Goal: Find specific fact: Find contact information

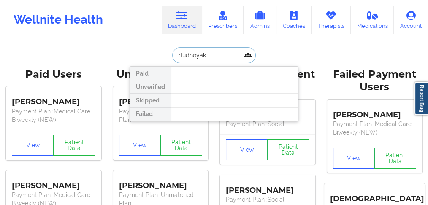
drag, startPoint x: 202, startPoint y: 56, endPoint x: 114, endPoint y: 54, distance: 87.8
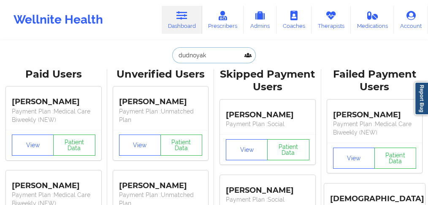
paste input "brayden"
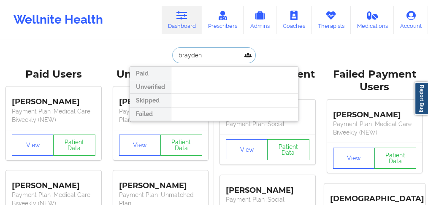
type input "brayden"
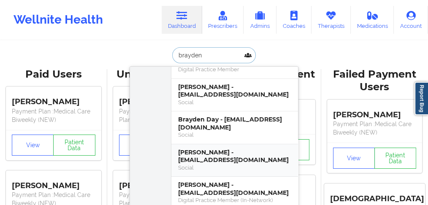
scroll to position [84, 0]
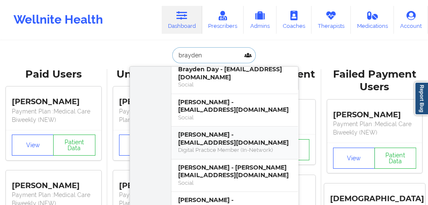
click at [207, 133] on div "[PERSON_NAME] - [EMAIL_ADDRESS][DOMAIN_NAME]" at bounding box center [234, 139] width 113 height 16
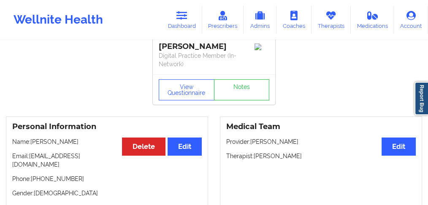
scroll to position [28, 0]
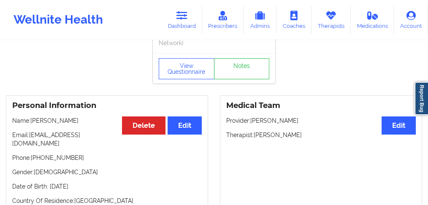
click at [72, 120] on p "Name: [PERSON_NAME]" at bounding box center [106, 120] width 189 height 8
drag, startPoint x: 72, startPoint y: 120, endPoint x: 106, endPoint y: 89, distance: 45.7
click at [71, 120] on p "Name: [PERSON_NAME]" at bounding box center [106, 120] width 189 height 8
copy p "Dudinyak"
click at [189, 23] on link "Dashboard" at bounding box center [182, 20] width 40 height 28
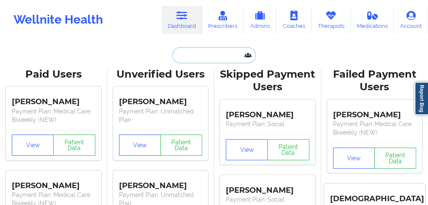
click at [216, 58] on input "text" at bounding box center [214, 55] width 84 height 16
paste input "[PERSON_NAME]"
type input "[PERSON_NAME]"
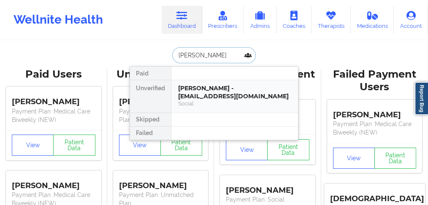
click at [186, 91] on div "[PERSON_NAME] - [EMAIL_ADDRESS][DOMAIN_NAME]" at bounding box center [234, 92] width 113 height 16
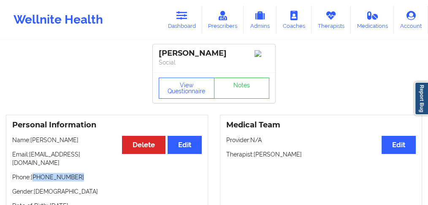
drag, startPoint x: 77, startPoint y: 173, endPoint x: 34, endPoint y: 175, distance: 43.5
click at [34, 175] on p "Phone: [PHONE_NUMBER]" at bounding box center [106, 177] width 189 height 8
copy p "[PHONE_NUMBER]"
click at [184, 21] on link "Dashboard" at bounding box center [182, 20] width 40 height 28
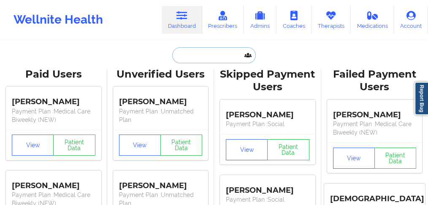
click at [196, 57] on input "text" at bounding box center [214, 55] width 84 height 16
paste input "H Spettmann III"
type input "H Spettmann III"
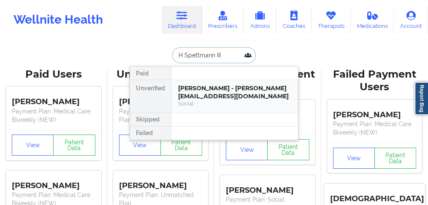
click at [201, 95] on div "[PERSON_NAME] - [PERSON_NAME][EMAIL_ADDRESS][DOMAIN_NAME]" at bounding box center [234, 92] width 113 height 16
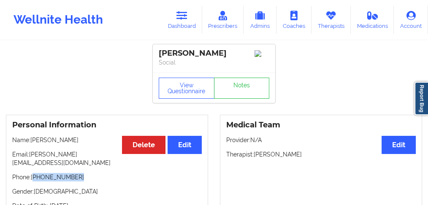
drag, startPoint x: 75, startPoint y: 175, endPoint x: 71, endPoint y: 157, distance: 19.4
click at [35, 176] on p "Phone: [PHONE_NUMBER]" at bounding box center [106, 177] width 189 height 8
copy p "[PHONE_NUMBER]"
click at [186, 20] on link "Dashboard" at bounding box center [182, 20] width 40 height 28
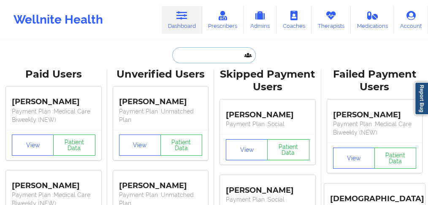
click at [182, 58] on input "text" at bounding box center [214, 55] width 84 height 16
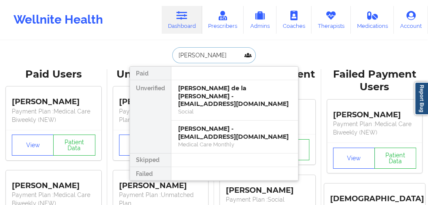
drag, startPoint x: 211, startPoint y: 56, endPoint x: 173, endPoint y: 55, distance: 37.1
click at [173, 55] on input "[PERSON_NAME]" at bounding box center [214, 55] width 84 height 16
paste input "[PERSON_NAME]"
type input "[PERSON_NAME]"
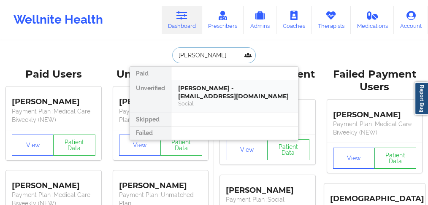
click at [202, 93] on div "[PERSON_NAME] - [EMAIL_ADDRESS][DOMAIN_NAME]" at bounding box center [234, 92] width 113 height 16
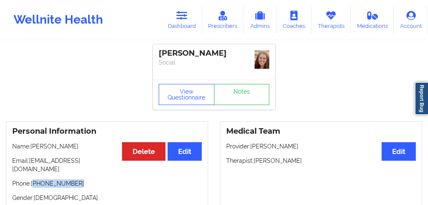
drag, startPoint x: 84, startPoint y: 175, endPoint x: 35, endPoint y: 175, distance: 48.5
click at [35, 179] on p "Phone: [PHONE_NUMBER]" at bounding box center [106, 183] width 189 height 8
